Goal: Task Accomplishment & Management: Manage account settings

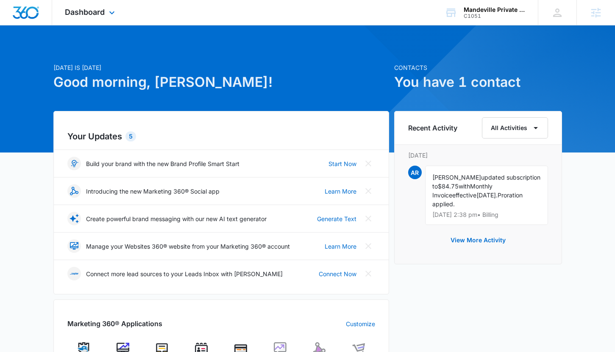
click at [86, 17] on div "Dashboard Apps Reputation Websites Forms CRM Email Social Shop Payments Content…" at bounding box center [91, 12] width 78 height 25
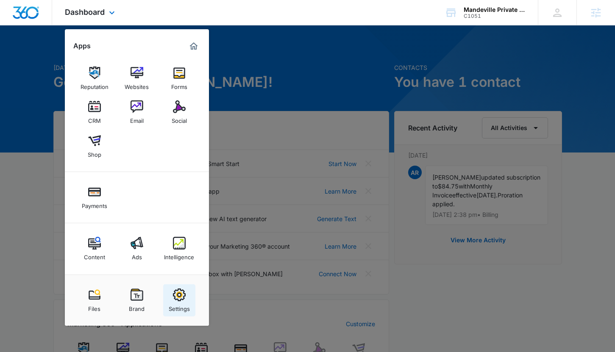
click at [187, 297] on link "Settings" at bounding box center [179, 300] width 32 height 32
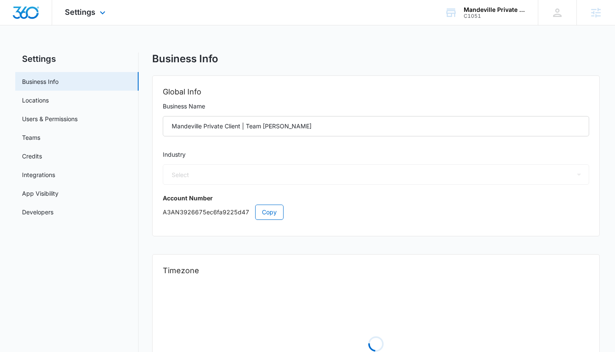
select select "33"
select select "US"
select select "America/Denver"
click at [73, 121] on link "Users & Permissions" at bounding box center [50, 118] width 56 height 9
